Goal: Transaction & Acquisition: Purchase product/service

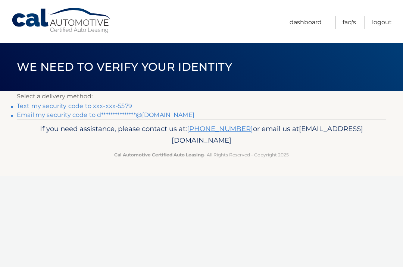
click at [124, 103] on link "Text my security code to xxx-xxx-5579" at bounding box center [74, 106] width 115 height 7
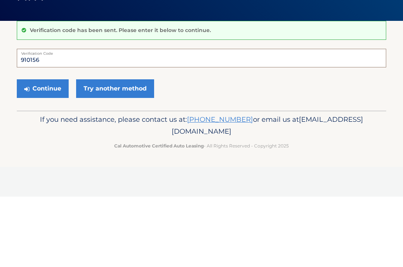
type input "910156"
click at [40, 150] on button "Continue" at bounding box center [43, 159] width 52 height 19
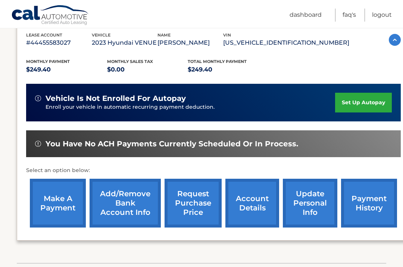
scroll to position [138, 0]
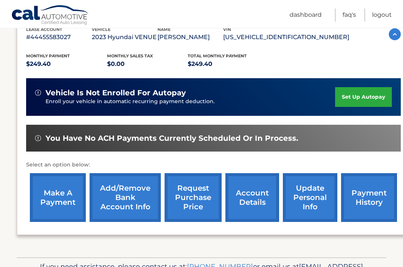
click at [58, 195] on link "make a payment" at bounding box center [58, 197] width 56 height 49
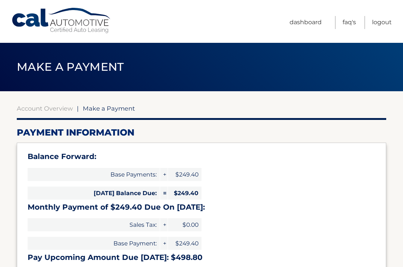
select select "MDNiZWMyMGQtNzUzNC00Zjc0LTkyYTctODhiMGVhMDM2MWI5"
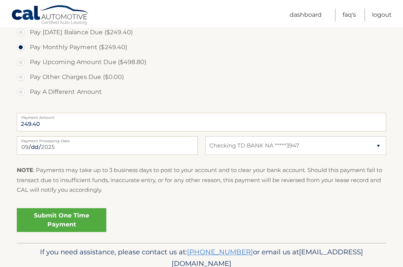
scroll to position [270, 0]
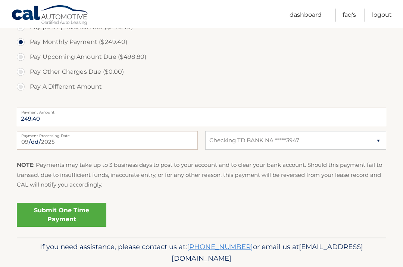
click at [69, 211] on link "Submit One Time Payment" at bounding box center [61, 215] width 89 height 24
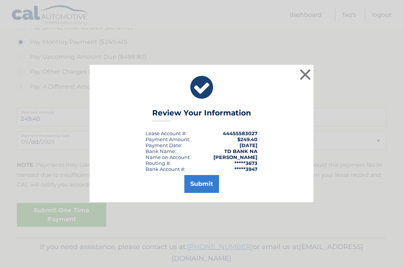
click at [205, 193] on button "Submit" at bounding box center [201, 184] width 35 height 18
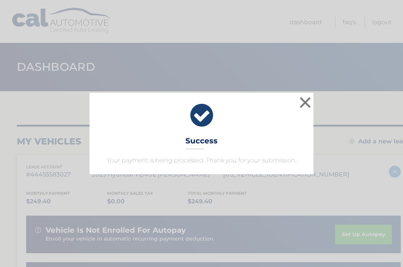
click at [298, 98] on button "×" at bounding box center [304, 102] width 15 height 15
